Goal: Task Accomplishment & Management: Use online tool/utility

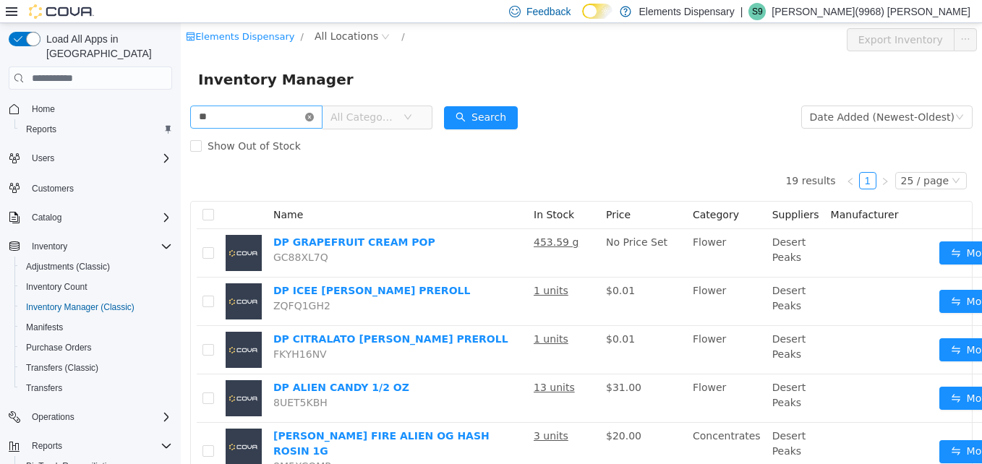
click at [314, 113] on icon "icon: close-circle" at bounding box center [309, 117] width 9 height 9
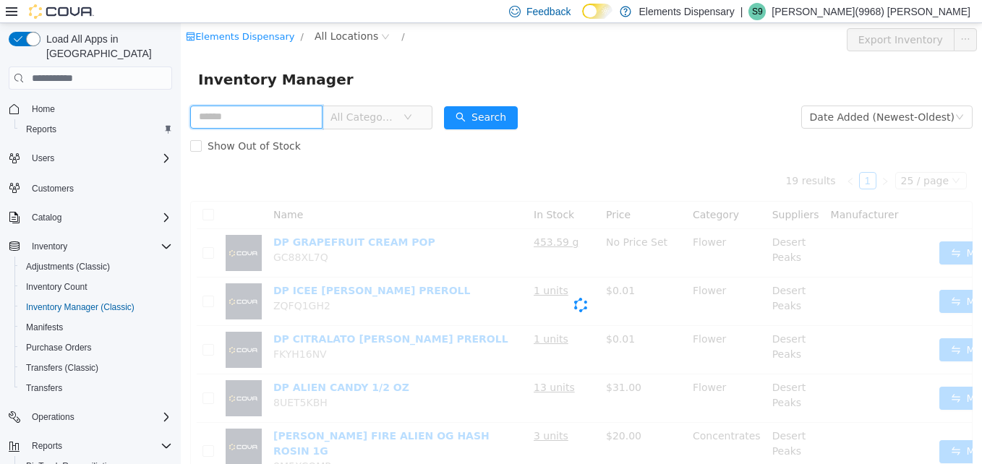
click at [322, 112] on input "text" at bounding box center [256, 117] width 132 height 23
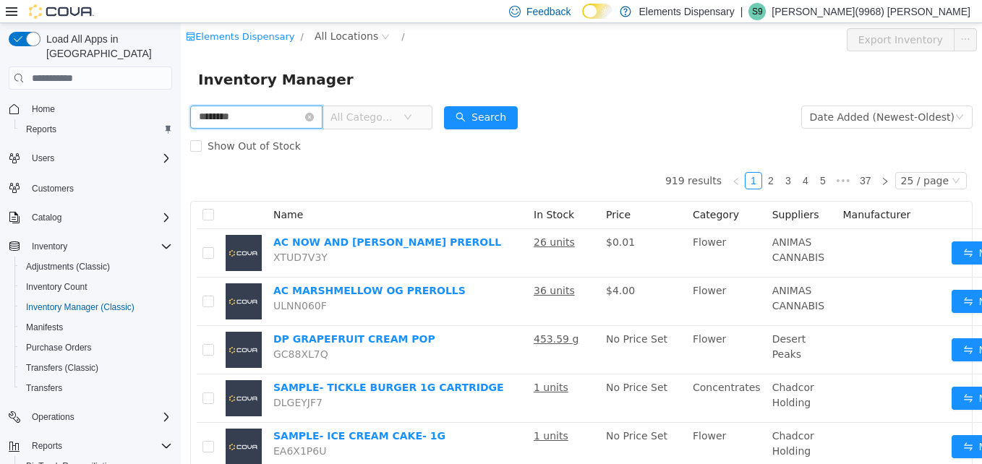
type input "********"
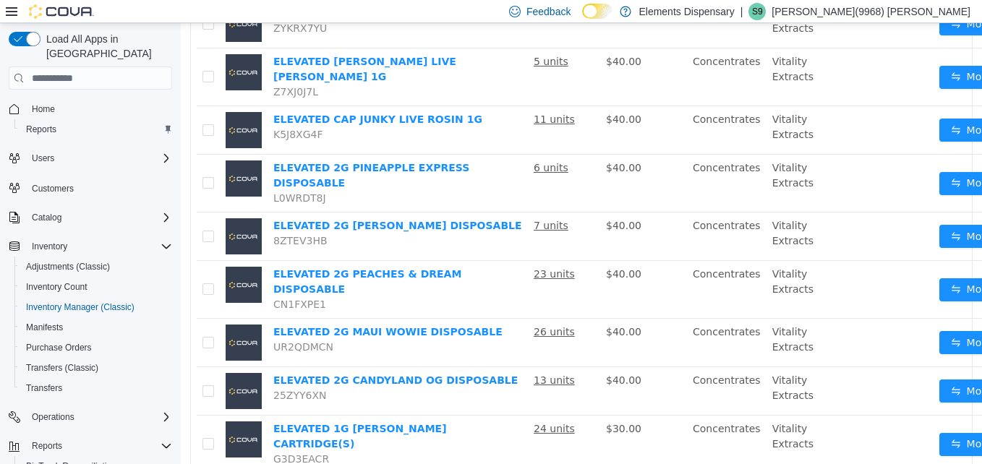
scroll to position [1028, 0]
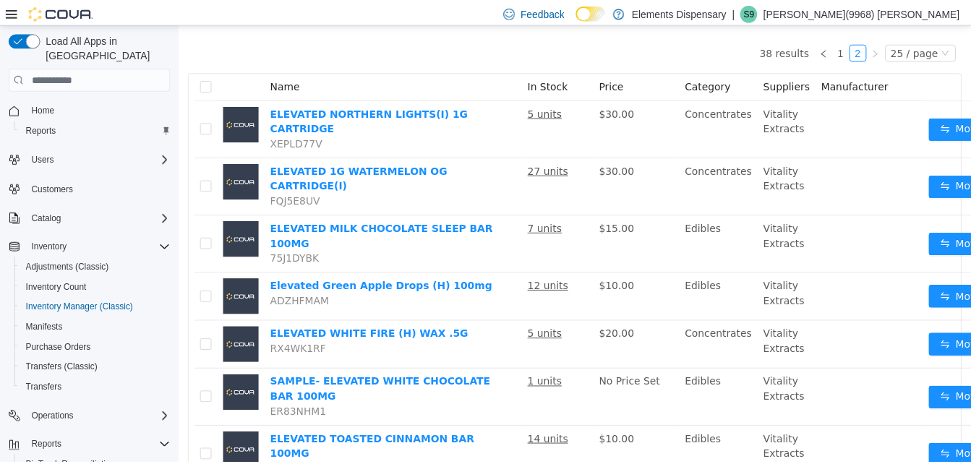
scroll to position [129, 0]
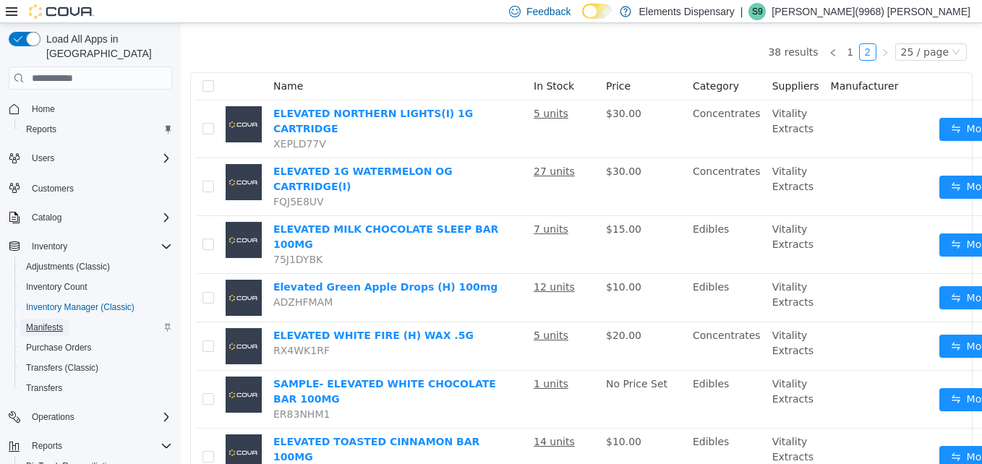
click at [40, 322] on span "Manifests" at bounding box center [44, 328] width 37 height 12
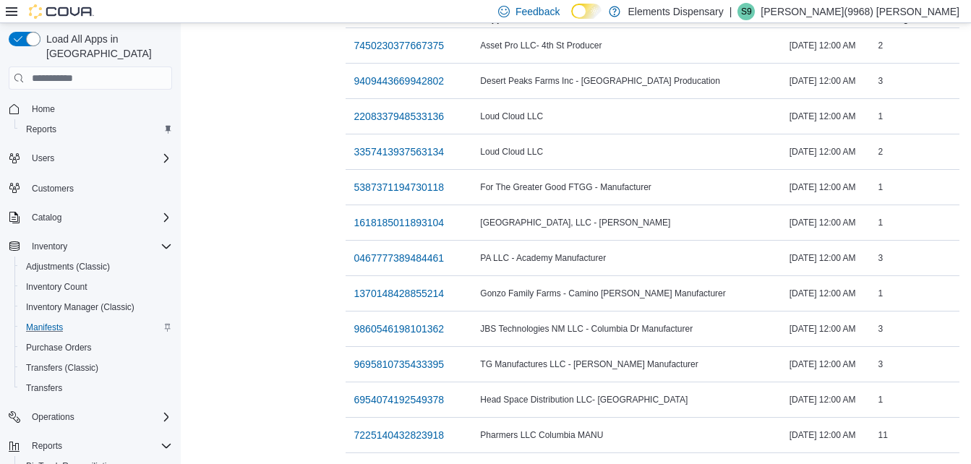
scroll to position [238, 0]
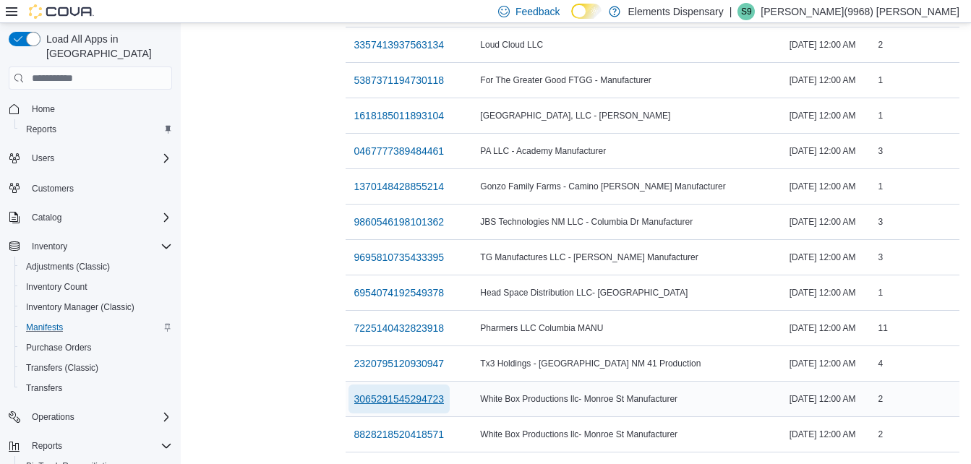
click at [385, 394] on span "3065291545294723" at bounding box center [399, 399] width 90 height 14
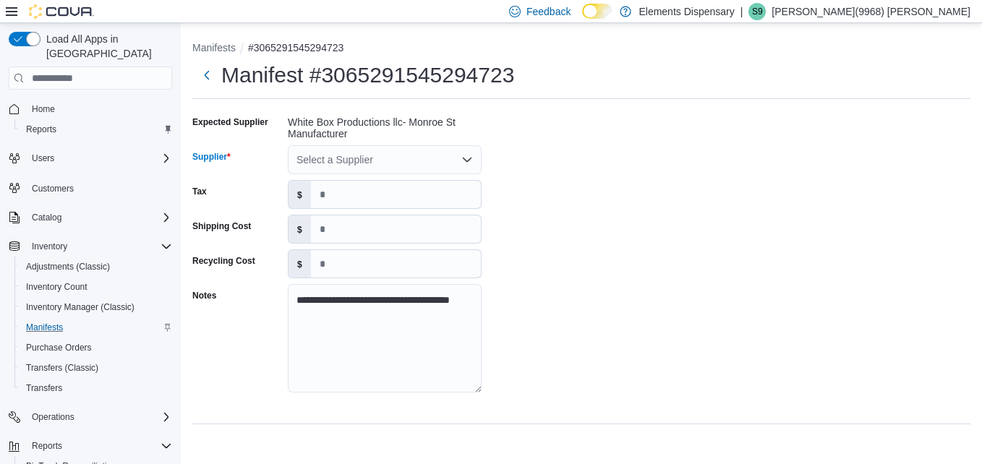
click at [377, 158] on div "Select a Supplier" at bounding box center [385, 159] width 194 height 29
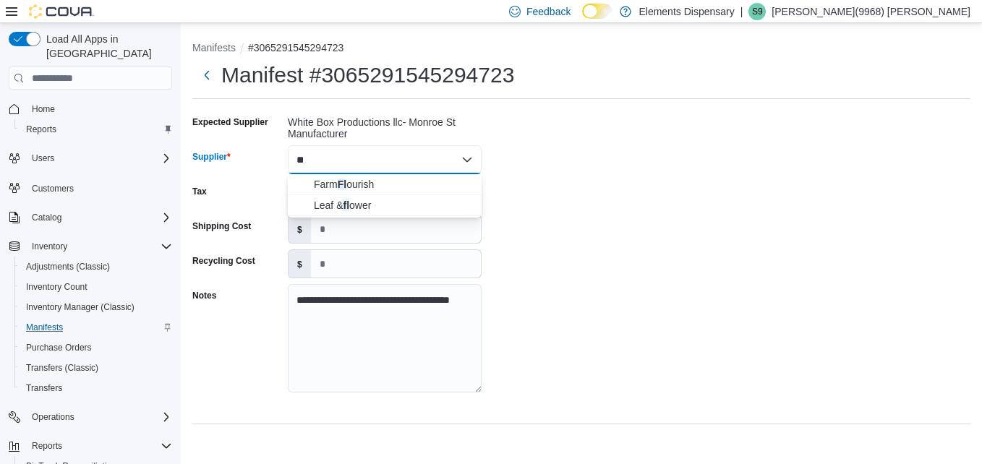
type input "*"
type input "*****"
click at [351, 183] on span "Olio NM/ White Box" at bounding box center [393, 184] width 159 height 14
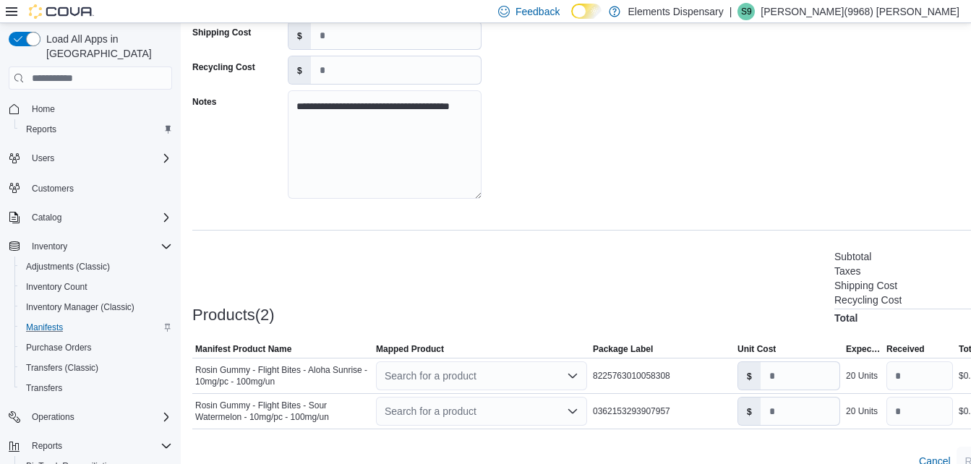
scroll to position [217, 0]
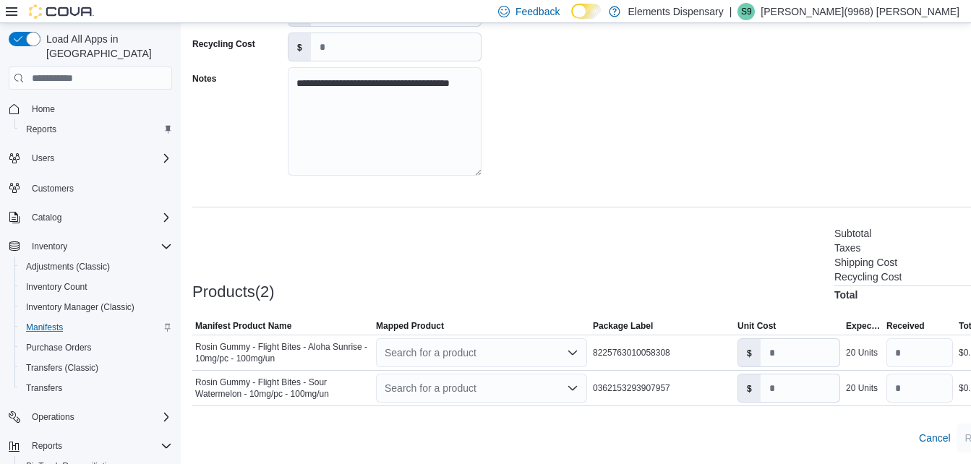
click at [18, 12] on div at bounding box center [50, 11] width 88 height 14
click at [8, 11] on icon at bounding box center [12, 11] width 12 height 9
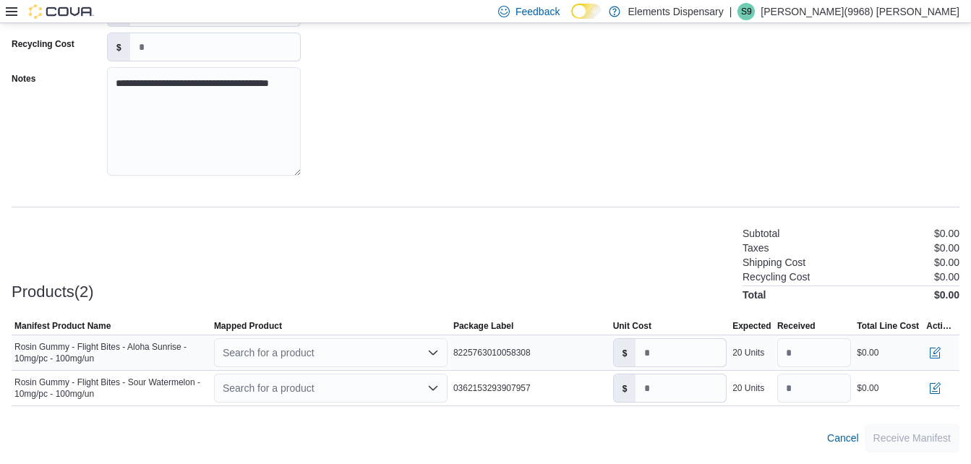
click at [265, 337] on div "Search for a product" at bounding box center [330, 352] width 239 height 35
click at [265, 341] on div "Search for a product" at bounding box center [330, 352] width 233 height 29
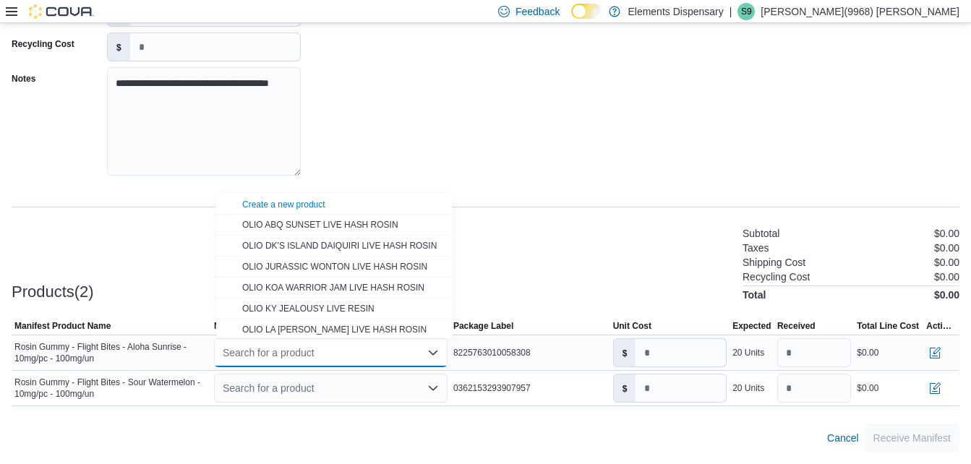
type input "*"
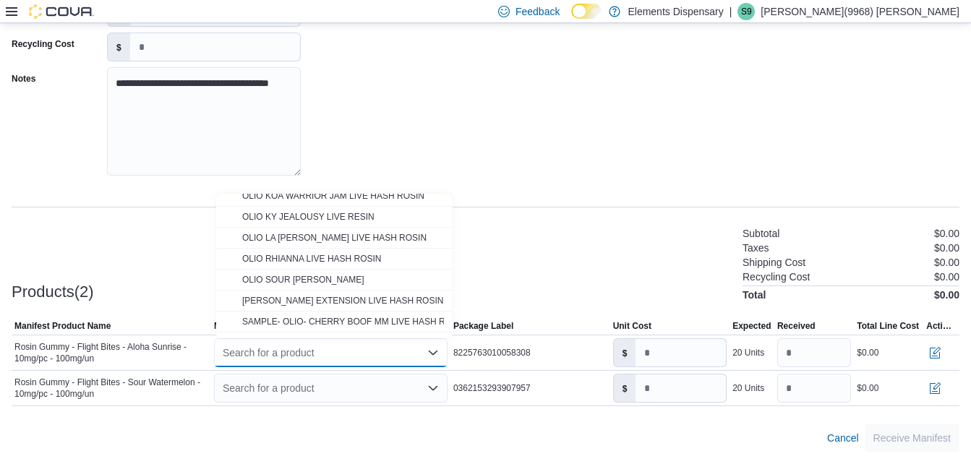
scroll to position [107, 0]
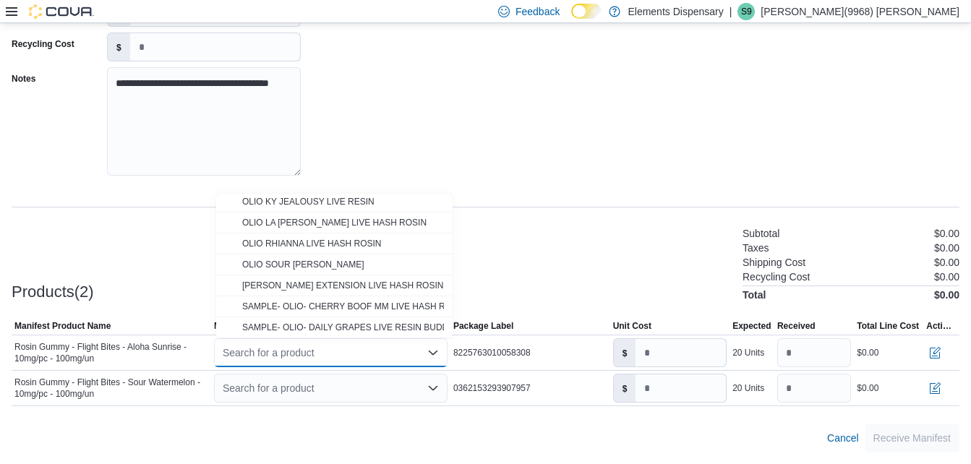
click at [543, 162] on div "**********" at bounding box center [486, 42] width 948 height 296
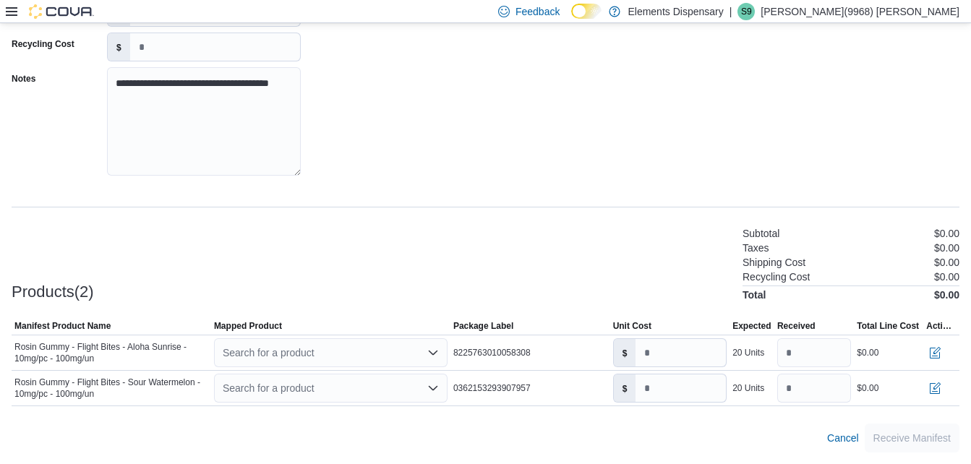
scroll to position [79, 0]
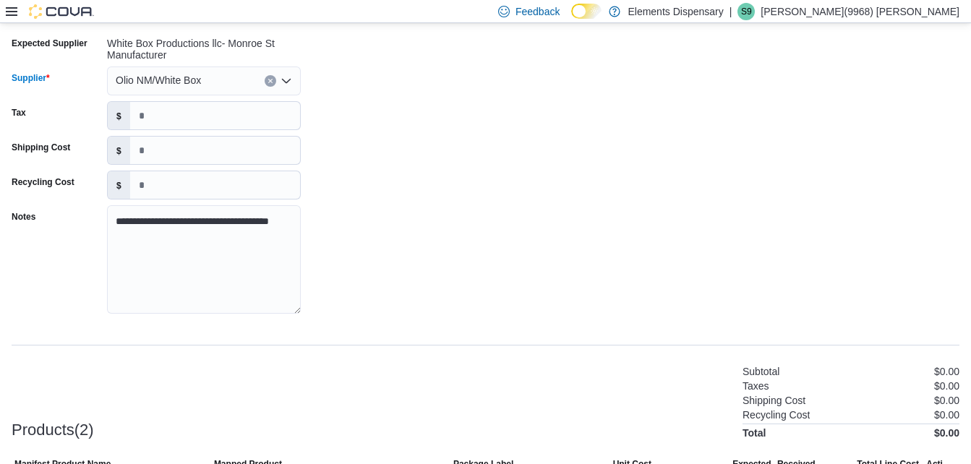
click at [215, 89] on div "Olio NM/White Box" at bounding box center [204, 80] width 194 height 29
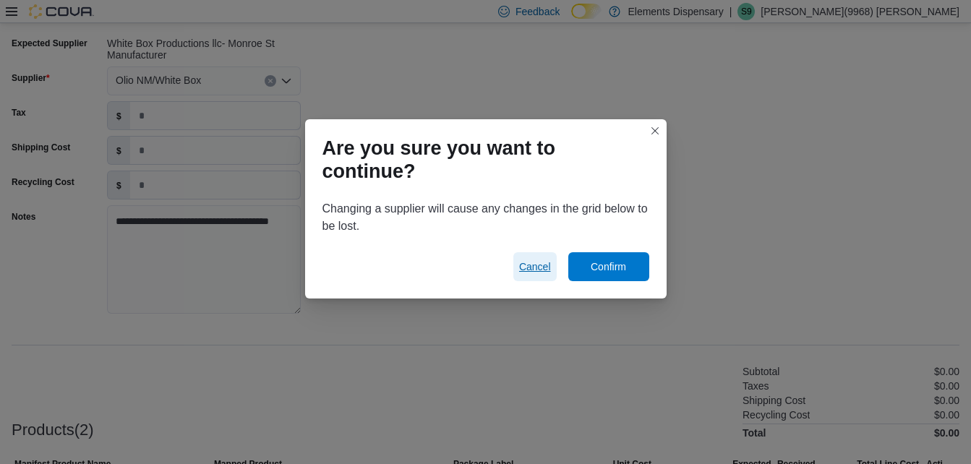
click at [535, 273] on span "Cancel" at bounding box center [535, 266] width 32 height 14
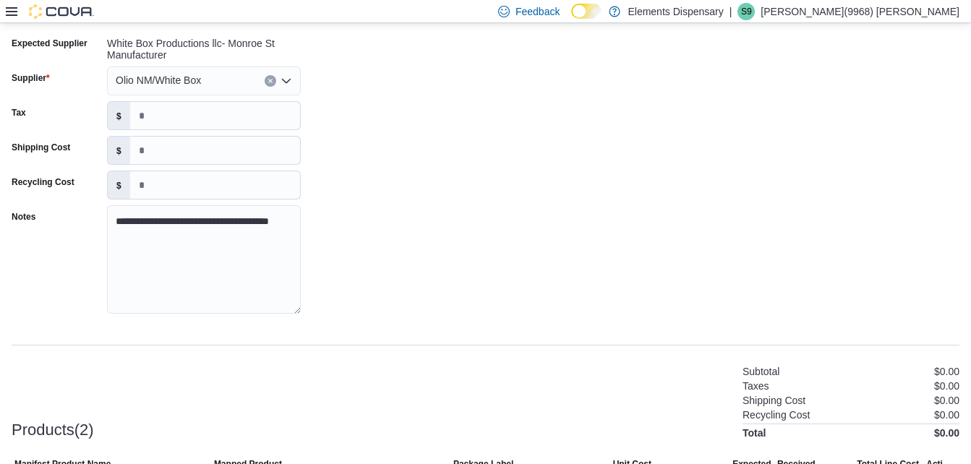
click at [285, 79] on icon "Open list of options" at bounding box center [286, 81] width 12 height 12
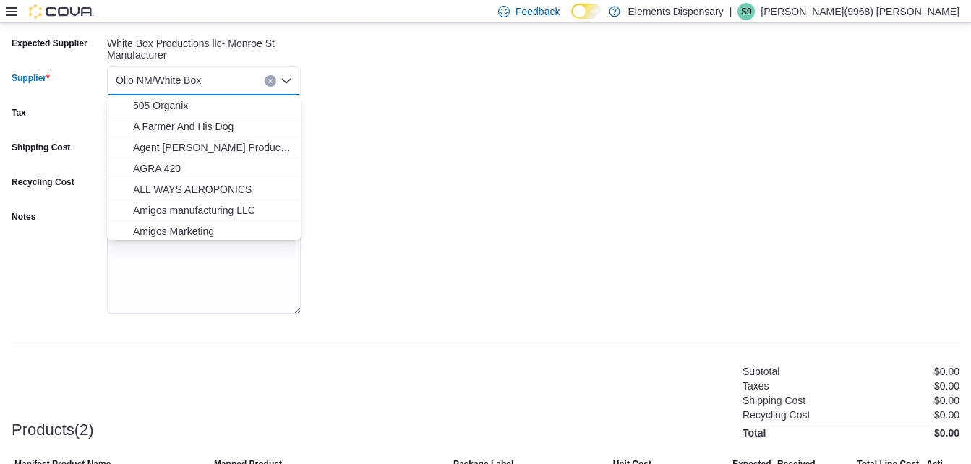
click at [273, 82] on button "Clear input" at bounding box center [271, 81] width 12 height 12
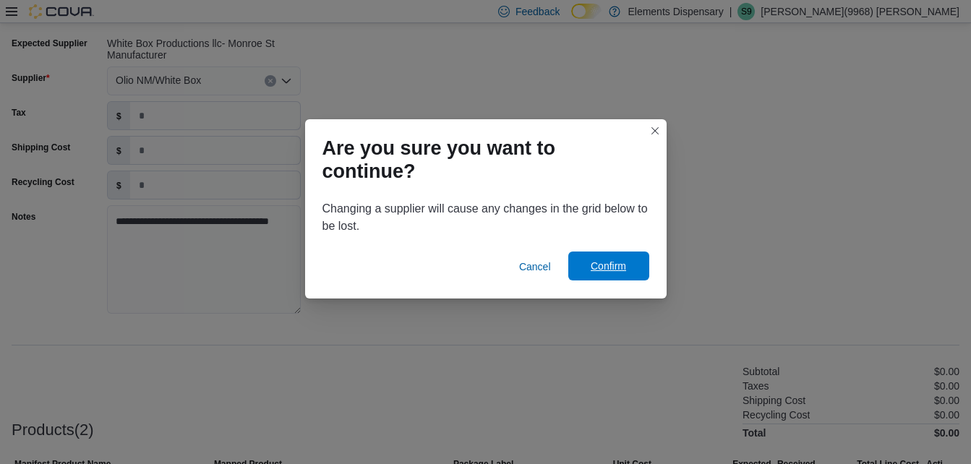
click at [609, 274] on span "Confirm" at bounding box center [609, 266] width 64 height 29
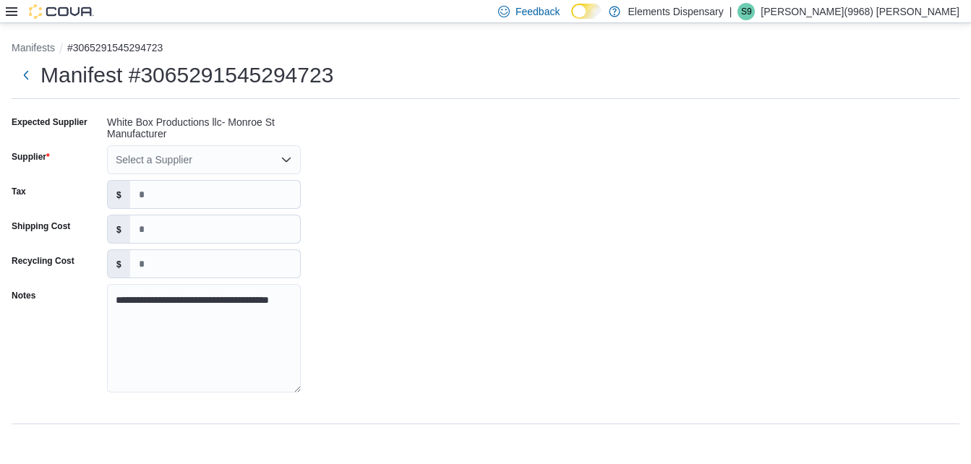
scroll to position [0, 0]
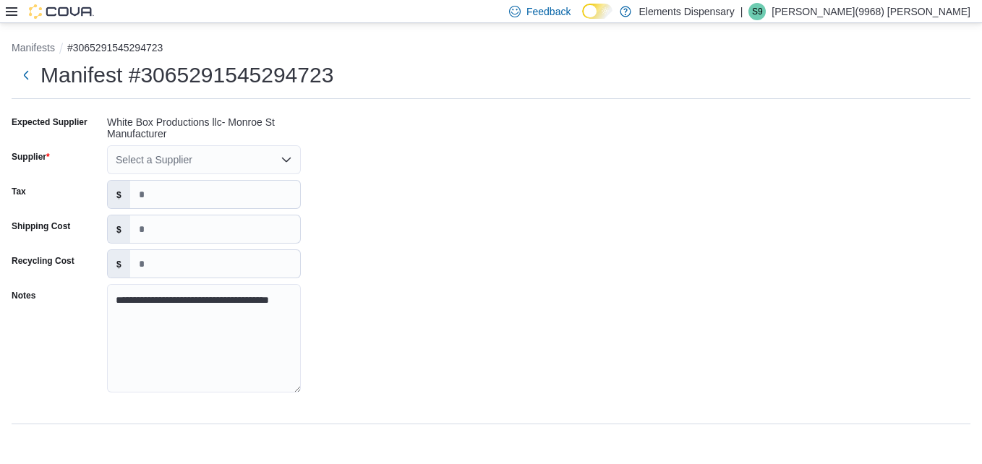
click at [167, 158] on div "Select a Supplier" at bounding box center [204, 159] width 194 height 29
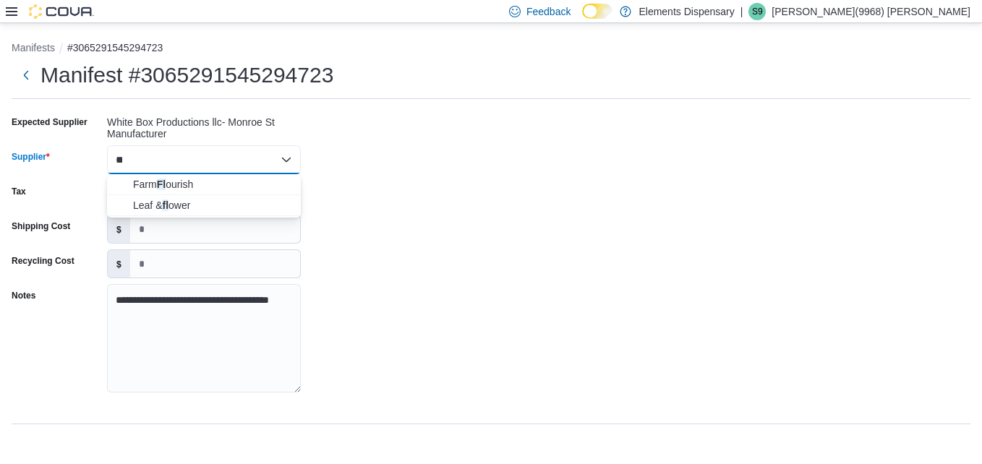
type input "*"
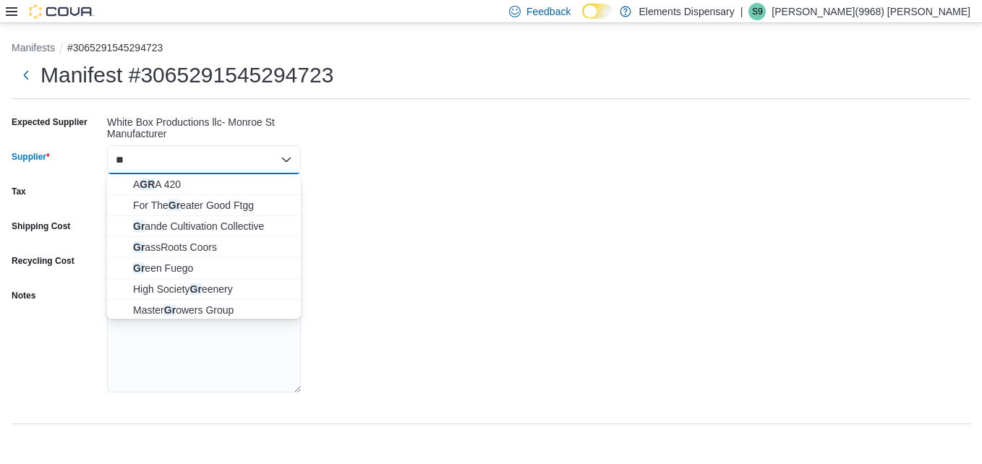
type input "*"
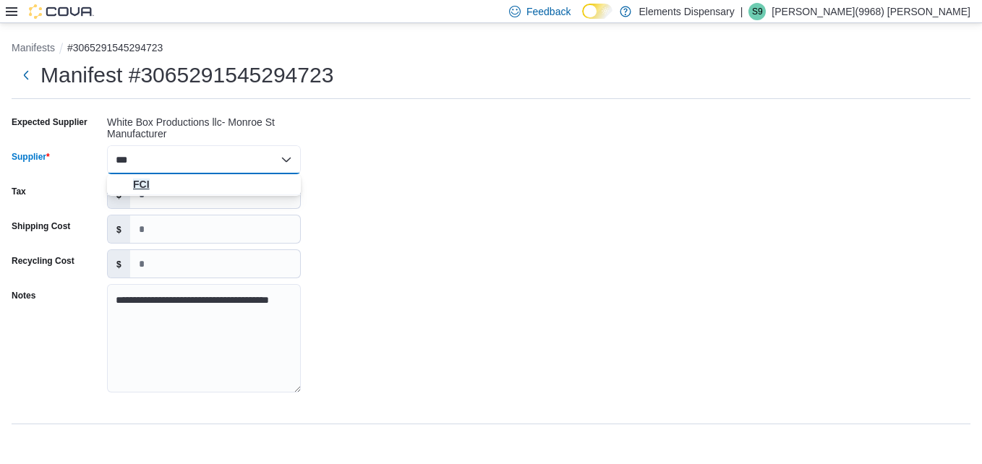
type input "***"
click at [142, 179] on span "FCI" at bounding box center [212, 184] width 159 height 14
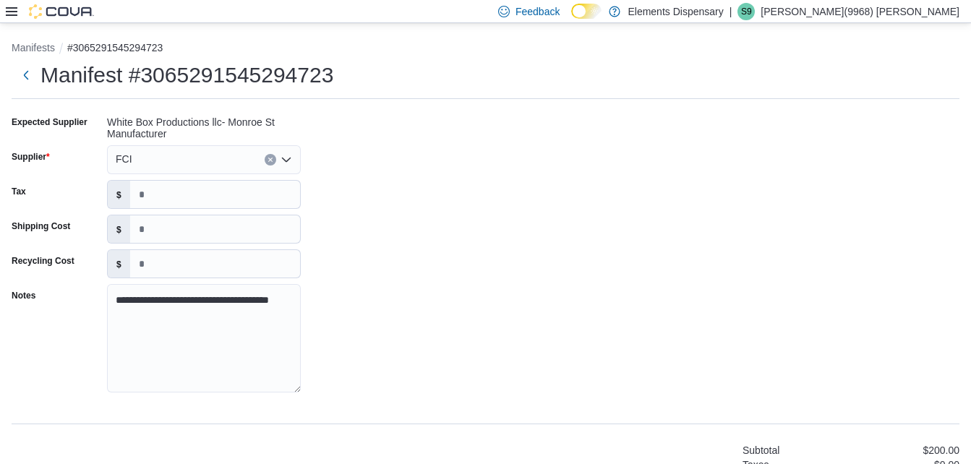
click at [542, 181] on div "**********" at bounding box center [486, 259] width 948 height 296
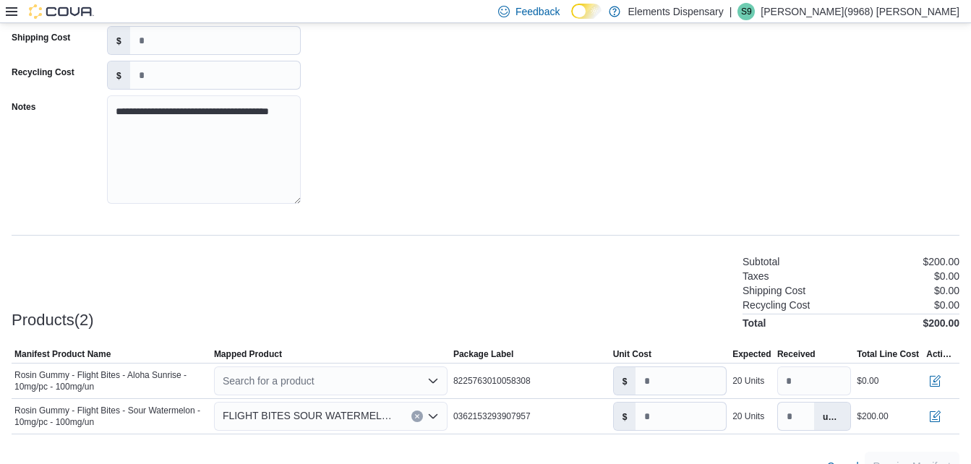
scroll to position [217, 0]
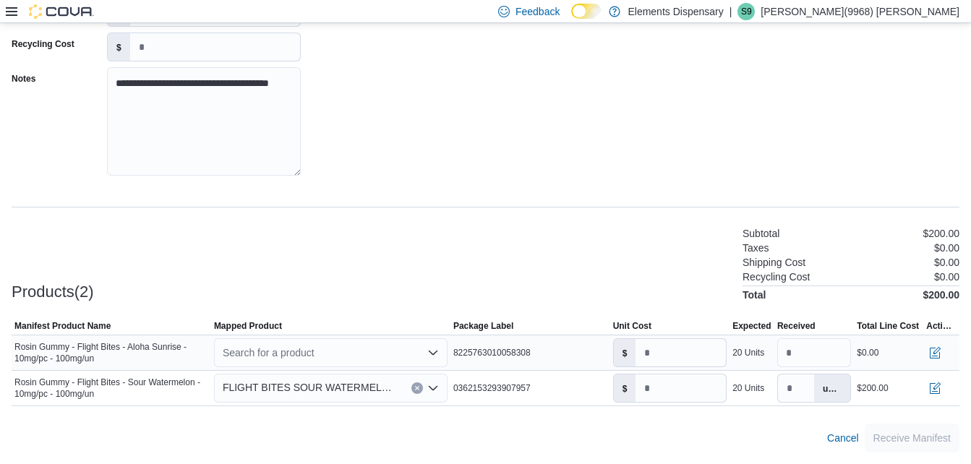
click at [259, 368] on div "Search for a product" at bounding box center [330, 352] width 239 height 35
click at [249, 356] on div "Search for a product" at bounding box center [330, 352] width 233 height 29
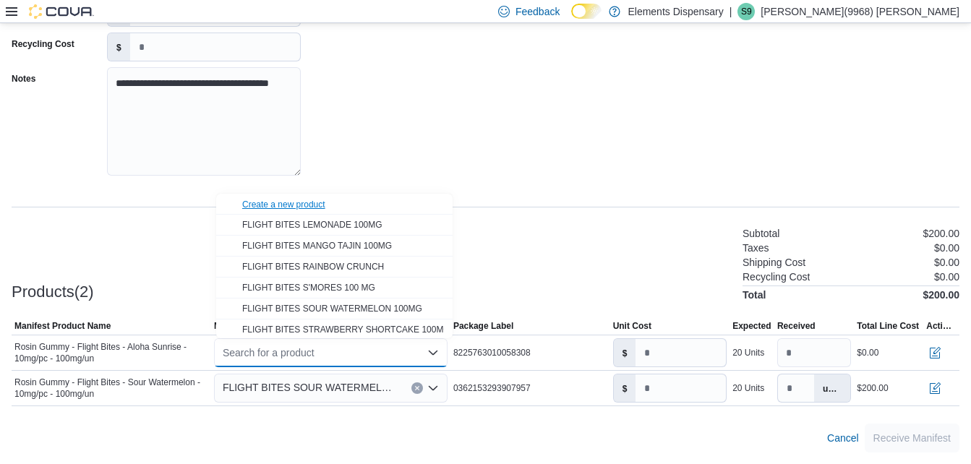
click at [290, 199] on div "Create a new product" at bounding box center [283, 205] width 83 height 12
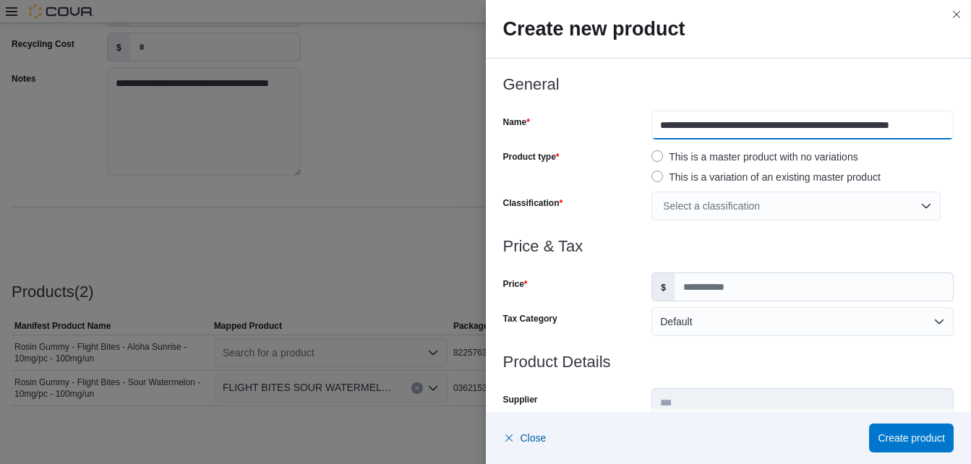
click at [939, 128] on input "**********" at bounding box center [802, 125] width 302 height 29
type input "*"
type input "**********"
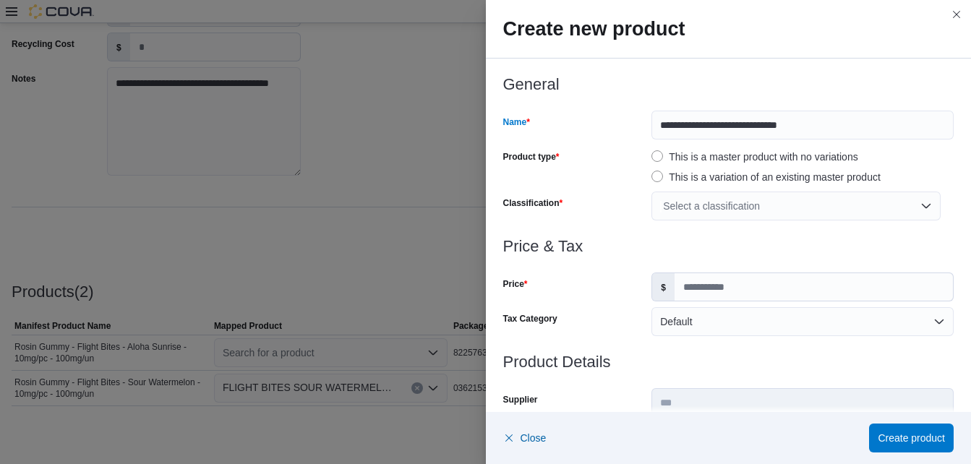
click at [676, 212] on div "Select a classification" at bounding box center [795, 206] width 289 height 29
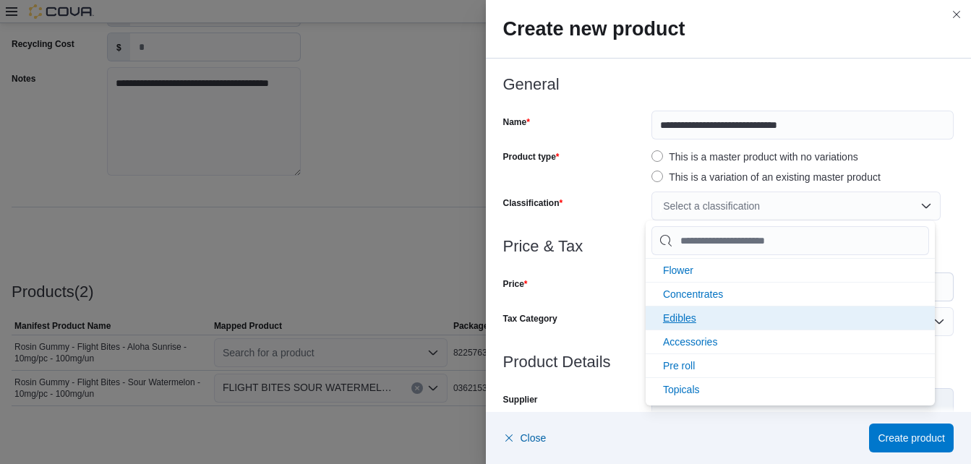
click at [687, 320] on span "Edibles" at bounding box center [679, 318] width 33 height 12
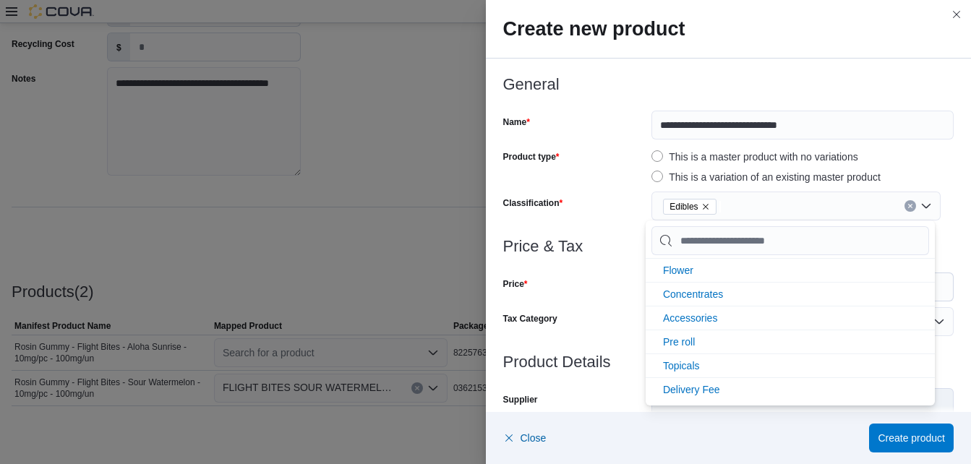
click at [925, 208] on div "Edibles" at bounding box center [795, 206] width 289 height 29
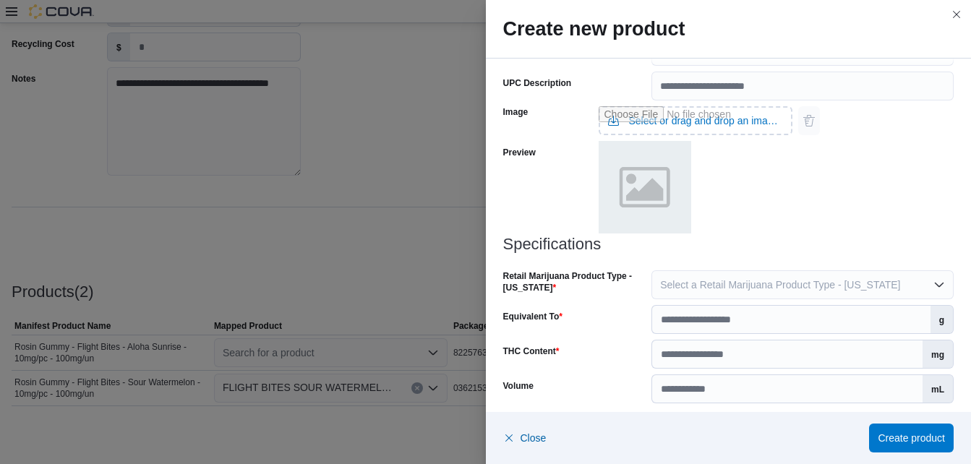
scroll to position [603, 0]
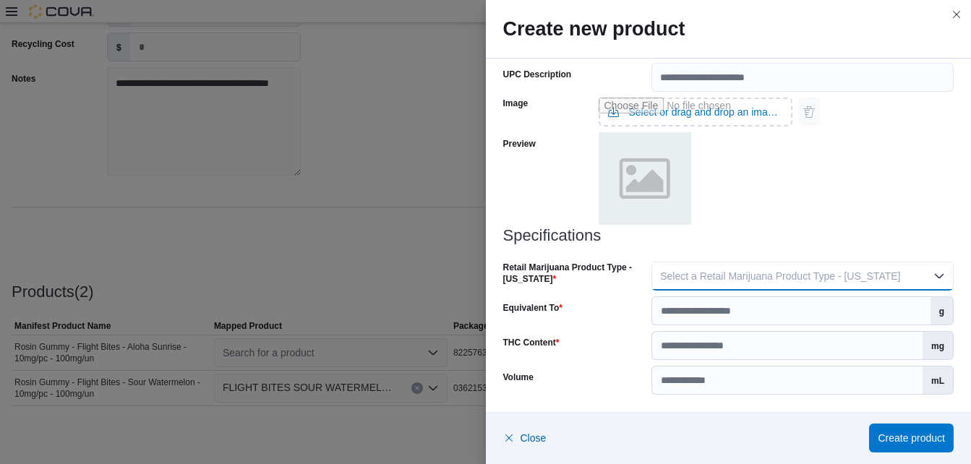
click at [820, 273] on span "Select a Retail Marijuana Product Type - [US_STATE]" at bounding box center [780, 276] width 240 height 12
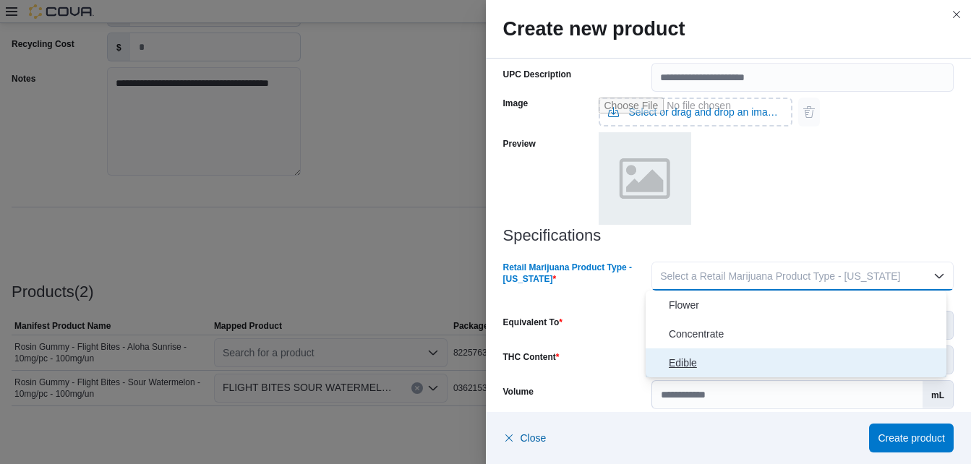
click at [693, 356] on span "Edible" at bounding box center [805, 362] width 272 height 17
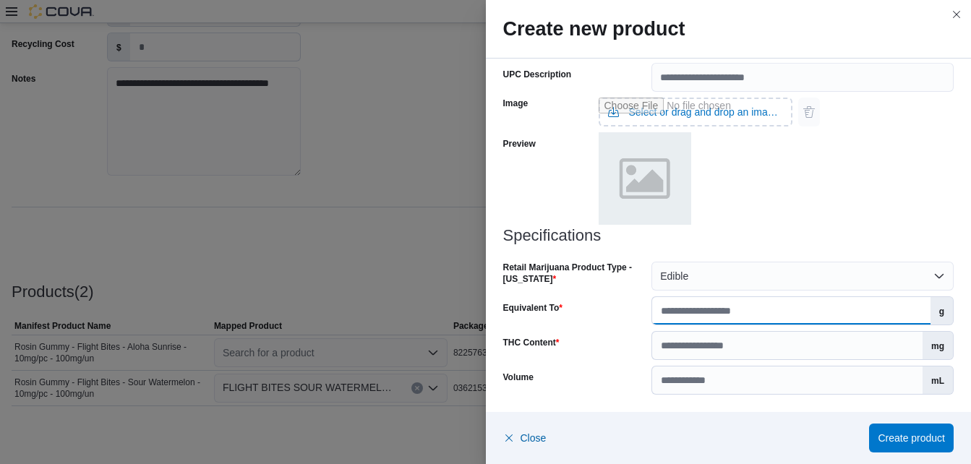
click at [688, 306] on input "Equivalent To" at bounding box center [791, 310] width 278 height 27
type input "***"
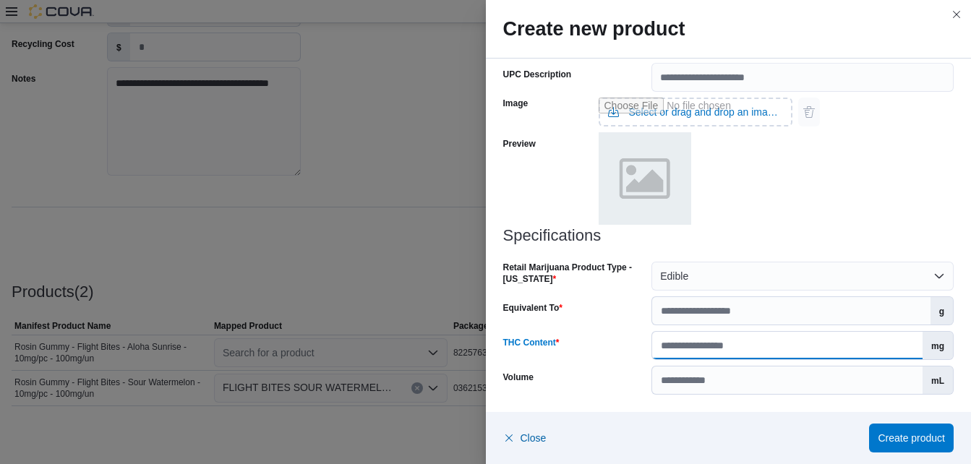
click at [682, 338] on input "THC Content" at bounding box center [787, 345] width 270 height 27
type input "***"
click at [903, 431] on span "Create product" at bounding box center [911, 437] width 67 height 29
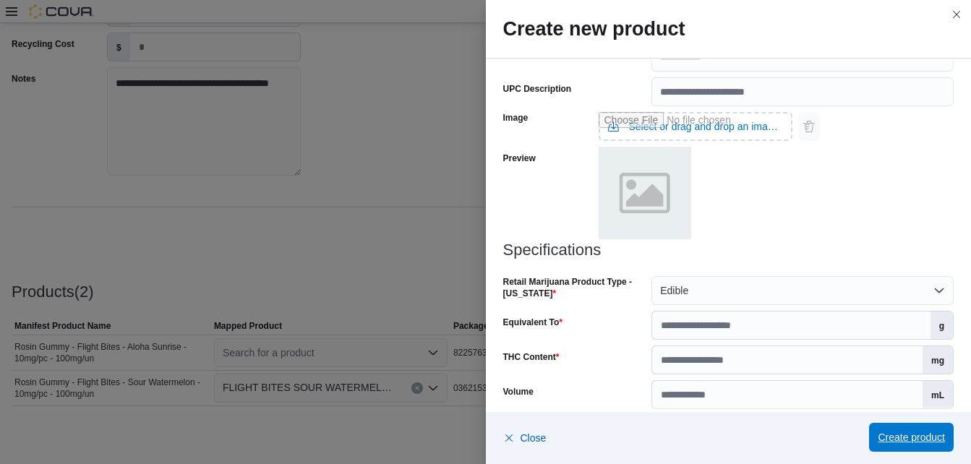
scroll to position [617, 0]
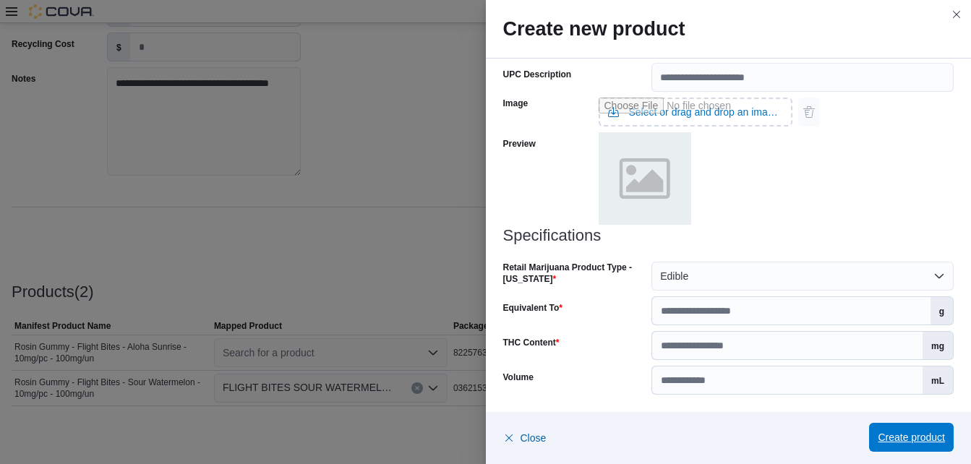
click at [903, 431] on span "Create product" at bounding box center [911, 437] width 67 height 29
click at [920, 444] on span "Create product" at bounding box center [911, 437] width 67 height 14
click at [890, 424] on span "Create product" at bounding box center [911, 437] width 67 height 29
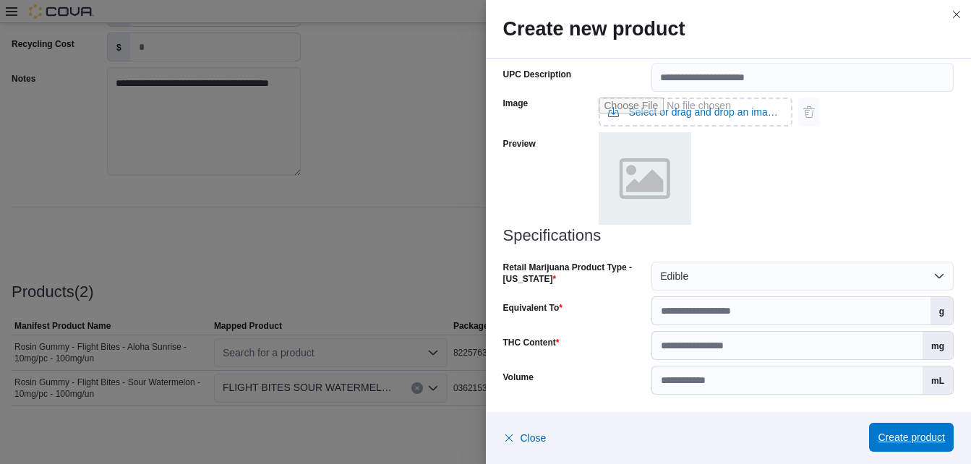
click at [903, 439] on span "Create product" at bounding box center [911, 437] width 67 height 14
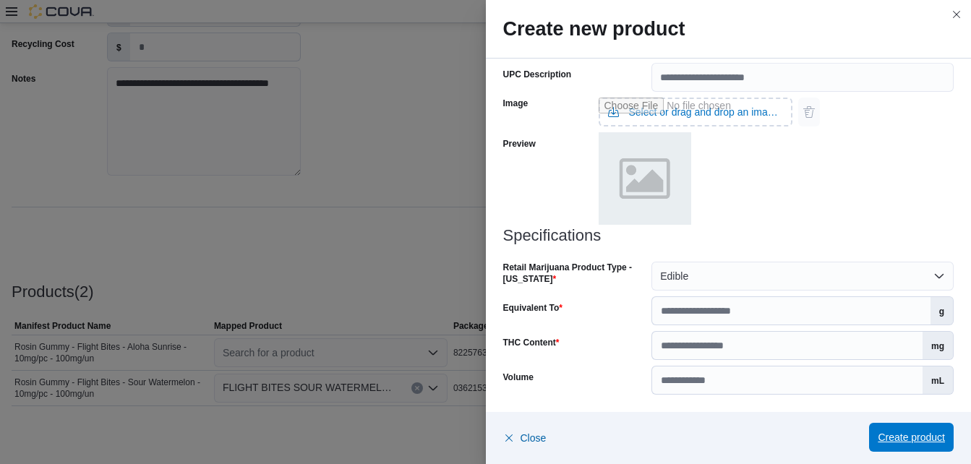
click at [903, 439] on span "Create product" at bounding box center [911, 437] width 67 height 14
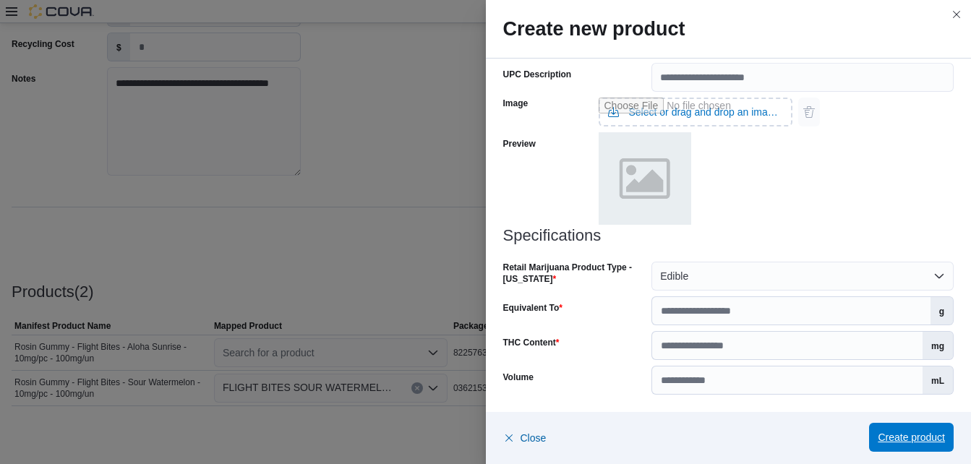
click at [903, 439] on span "Create product" at bounding box center [911, 437] width 67 height 14
drag, startPoint x: 903, startPoint y: 439, endPoint x: 897, endPoint y: 424, distance: 15.6
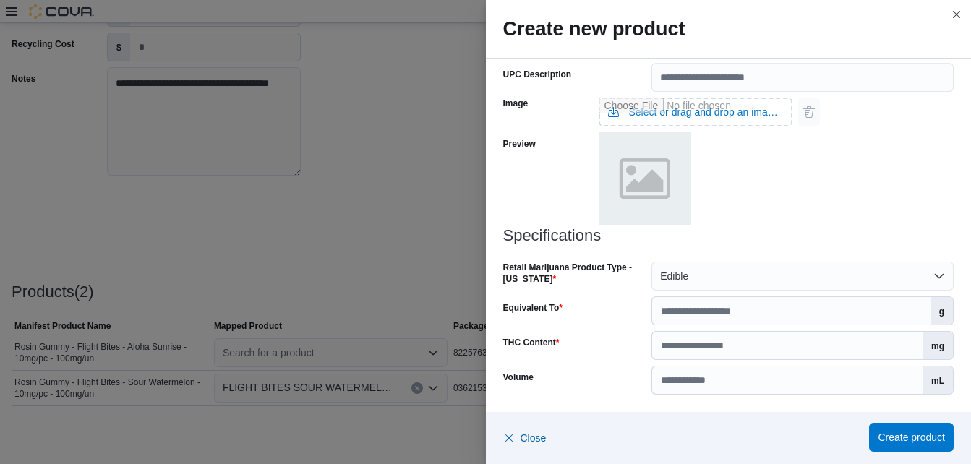
click at [897, 424] on span "Create product" at bounding box center [911, 437] width 67 height 29
drag, startPoint x: 897, startPoint y: 424, endPoint x: 883, endPoint y: 400, distance: 27.9
click at [883, 400] on div "**********" at bounding box center [729, 232] width 486 height 464
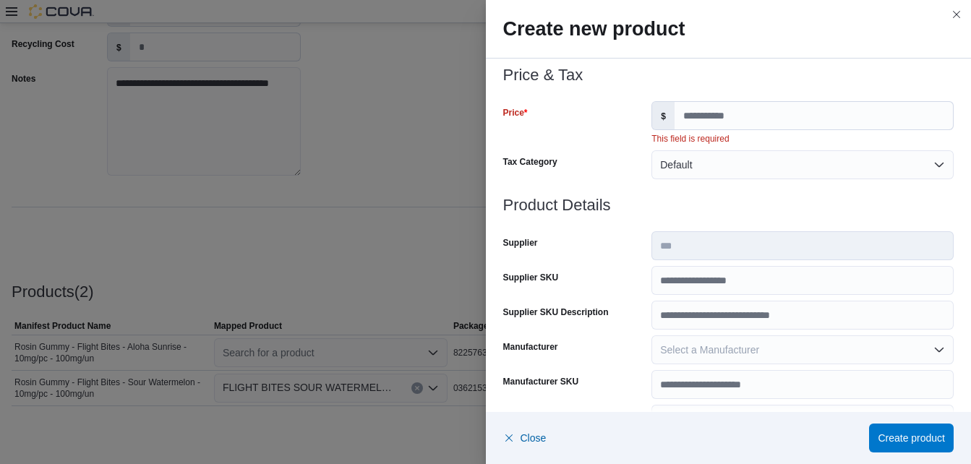
scroll to position [131, 0]
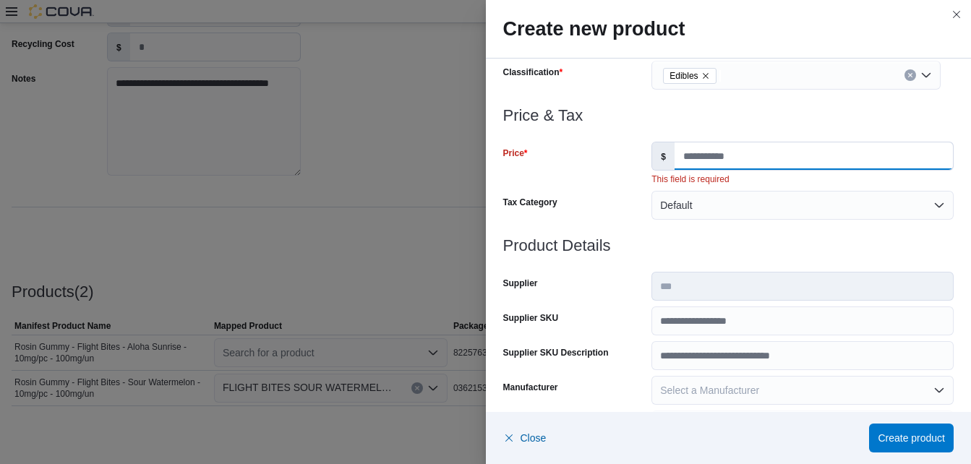
click at [718, 161] on input "Price" at bounding box center [813, 155] width 278 height 27
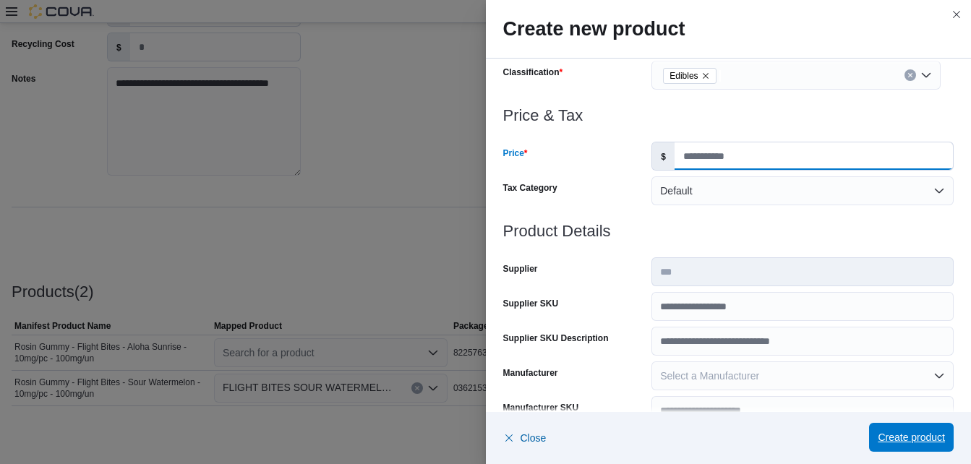
type input "*****"
click at [924, 445] on span "Create product" at bounding box center [911, 437] width 67 height 29
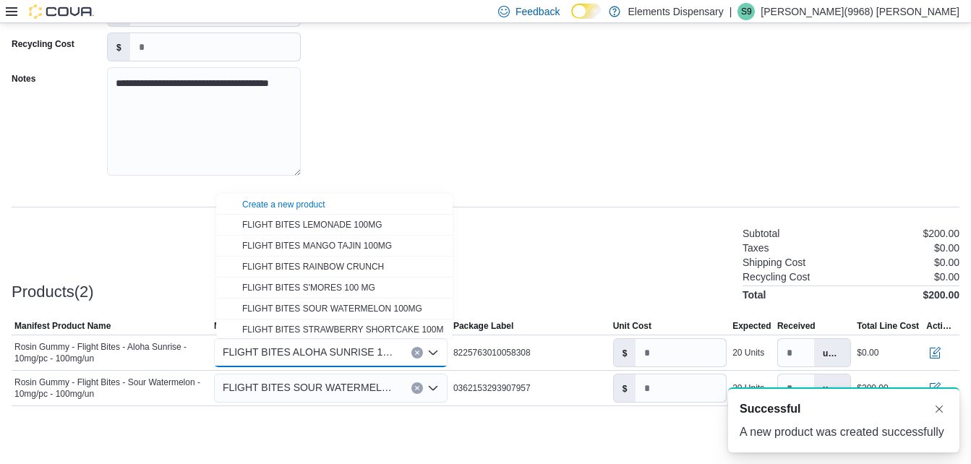
scroll to position [0, 0]
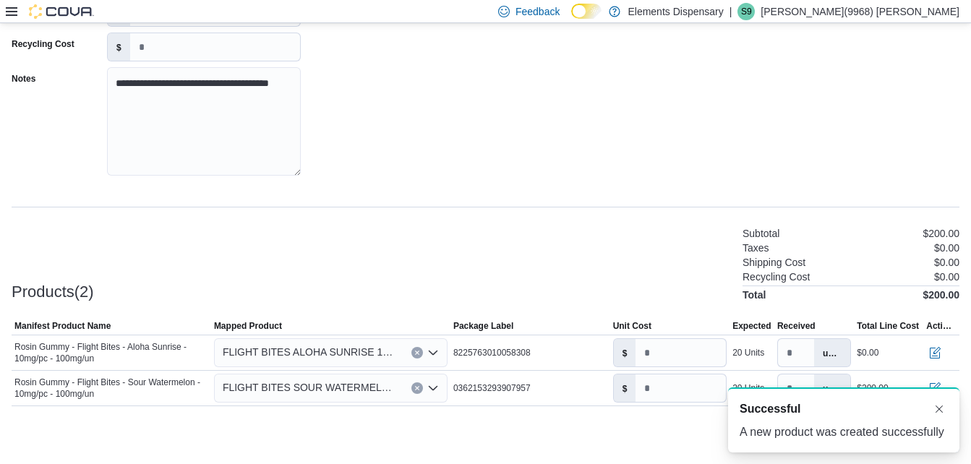
click at [634, 230] on div "Products(2) Subtotal $200.00 Taxes $0.00 Shipping Cost $0.00 Recycling Cost $0.…" at bounding box center [486, 263] width 948 height 76
click at [666, 368] on div "$ *" at bounding box center [670, 352] width 120 height 35
click at [666, 360] on input "*" at bounding box center [680, 352] width 90 height 27
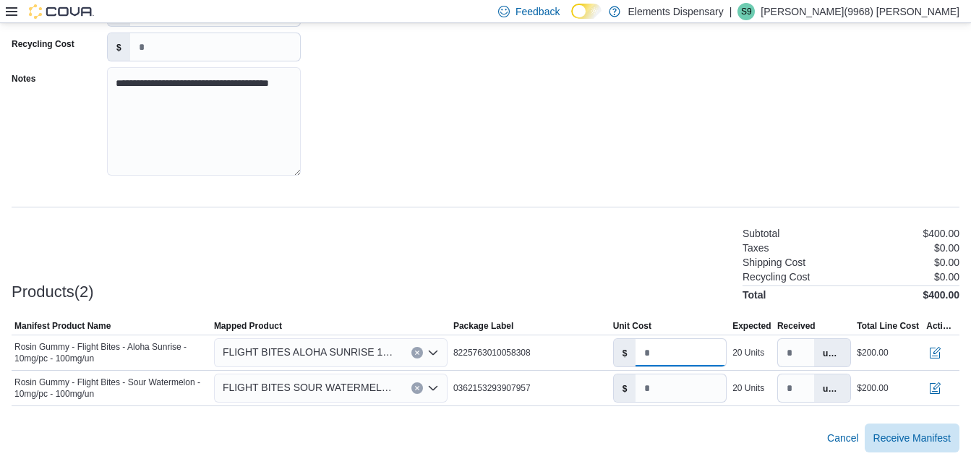
type input "**"
click at [408, 257] on div "Products(2) Subtotal $400.00 Taxes $0.00 Shipping Cost $0.00 Recycling Cost $0.…" at bounding box center [486, 263] width 948 height 76
click at [928, 426] on span "Receive Manifest" at bounding box center [911, 437] width 77 height 29
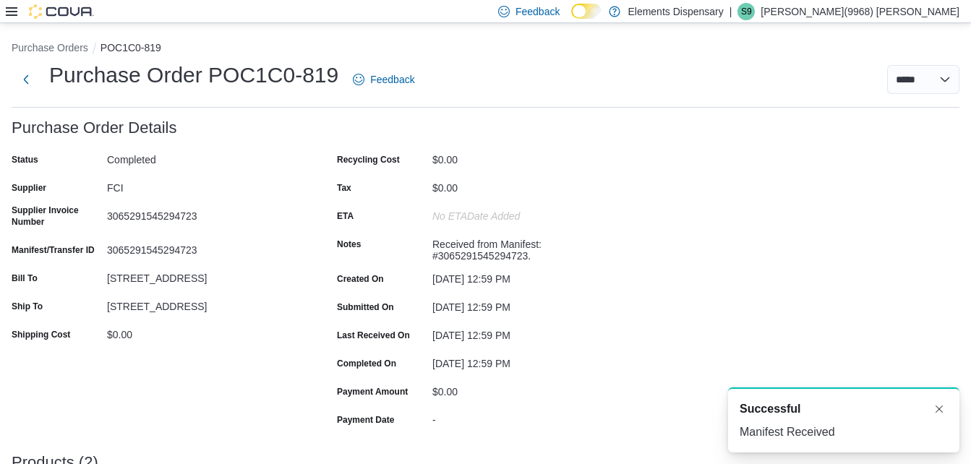
click at [12, 9] on icon at bounding box center [12, 12] width 12 height 12
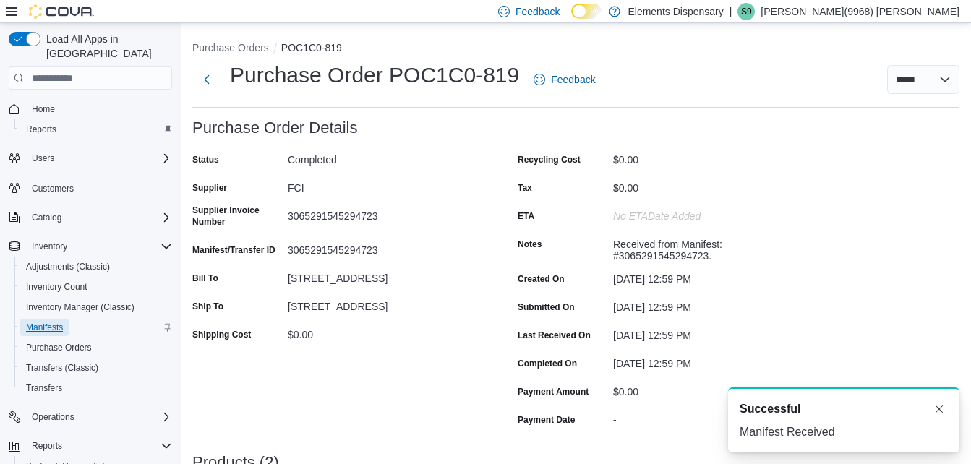
click at [35, 322] on span "Manifests" at bounding box center [44, 328] width 37 height 12
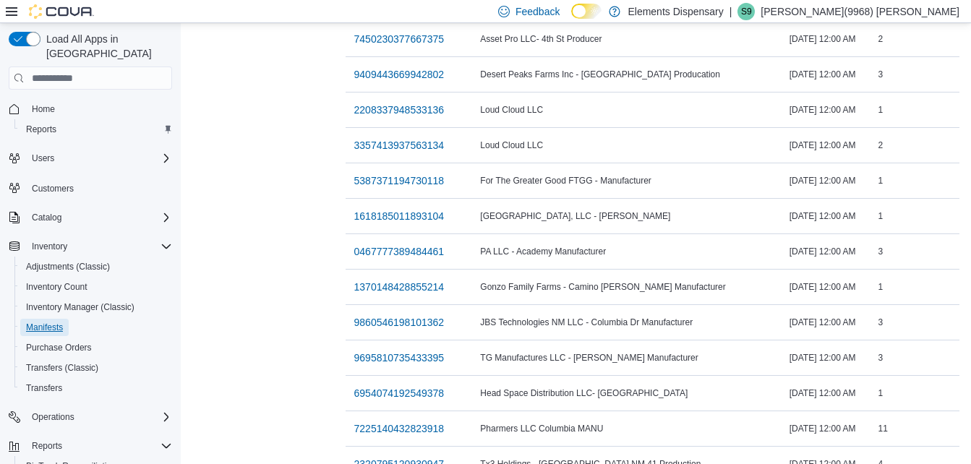
scroll to position [202, 0]
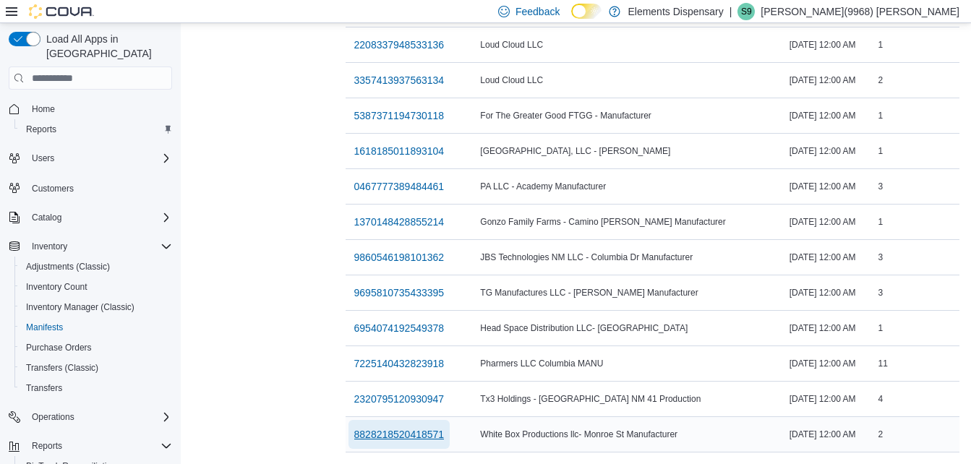
click at [385, 427] on span "8828218520418571" at bounding box center [399, 434] width 90 height 14
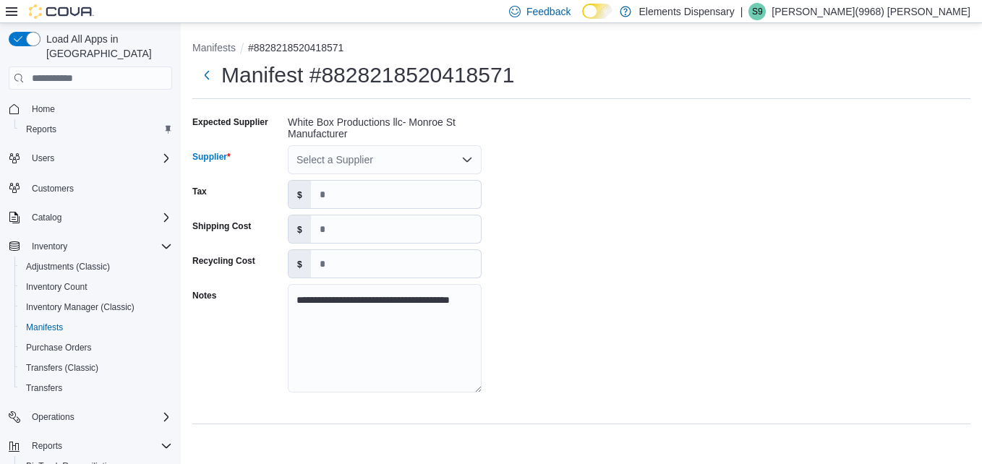
click at [361, 163] on div "Select a Supplier" at bounding box center [385, 159] width 194 height 29
type input "***"
click at [317, 187] on span "FCI" at bounding box center [393, 184] width 159 height 14
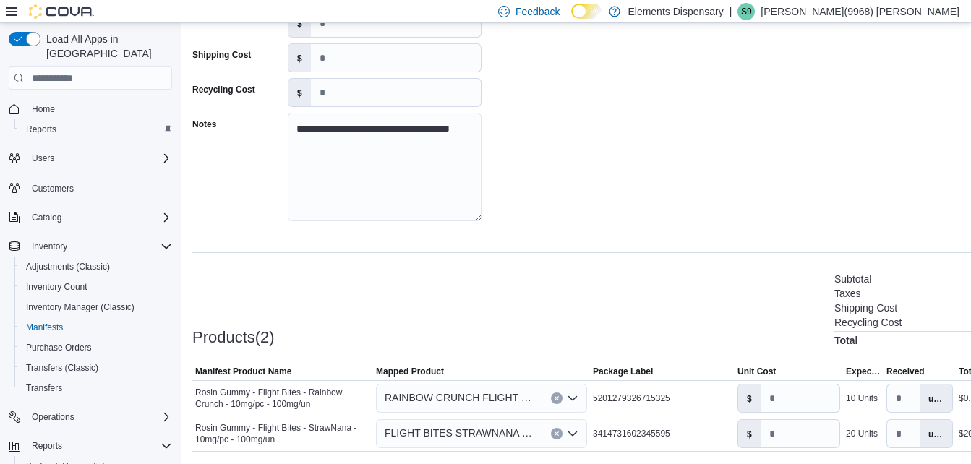
scroll to position [217, 0]
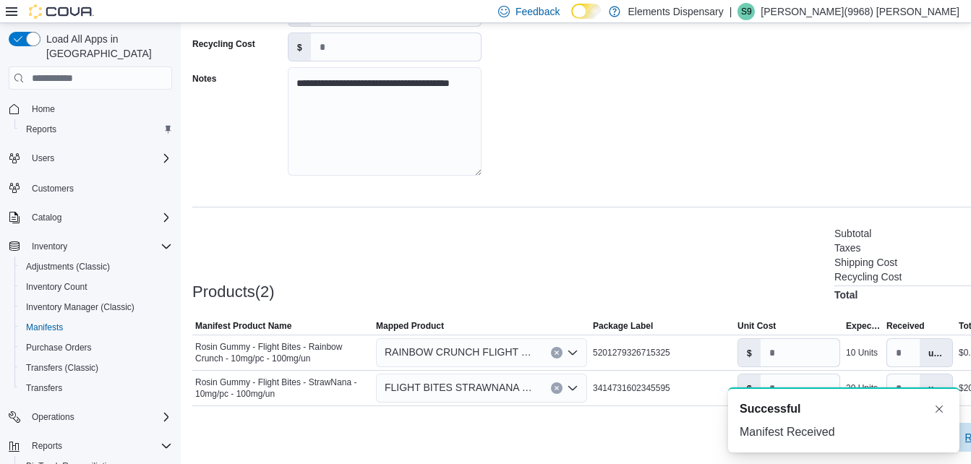
scroll to position [0, 0]
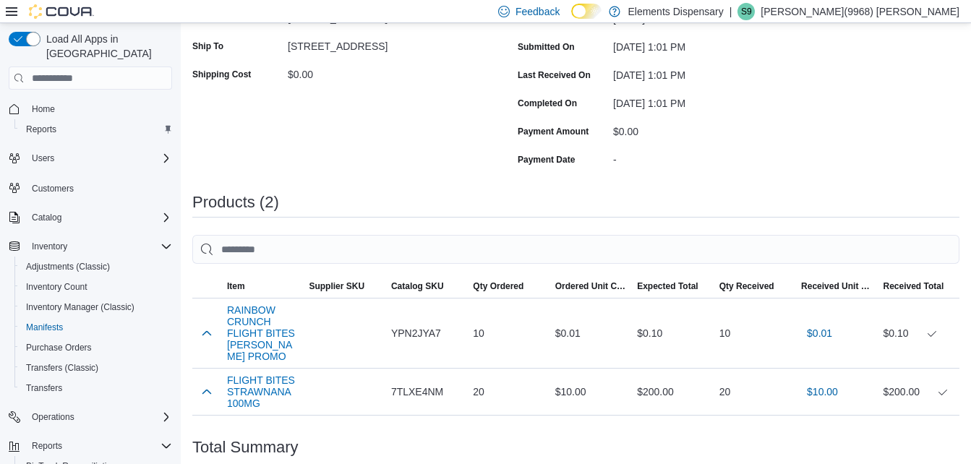
scroll to position [289, 0]
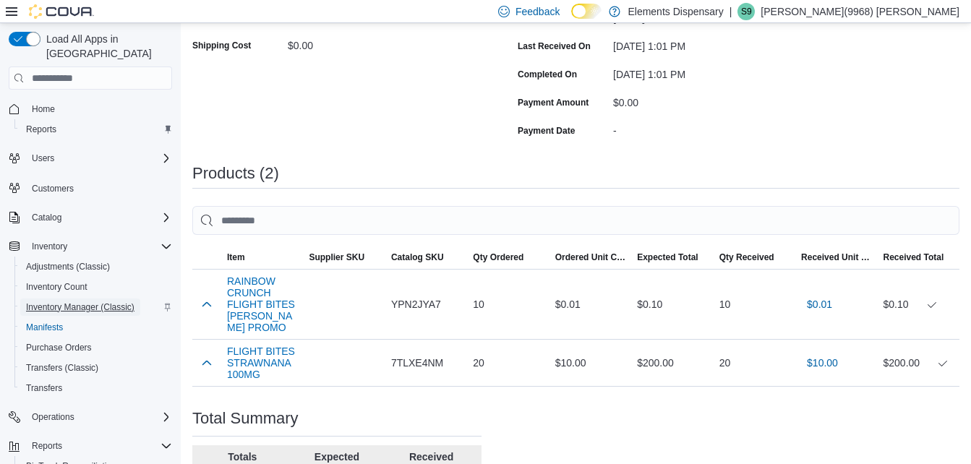
click at [108, 300] on span "Inventory Manager (Classic)" at bounding box center [80, 307] width 108 height 17
